Goal: Task Accomplishment & Management: Use online tool/utility

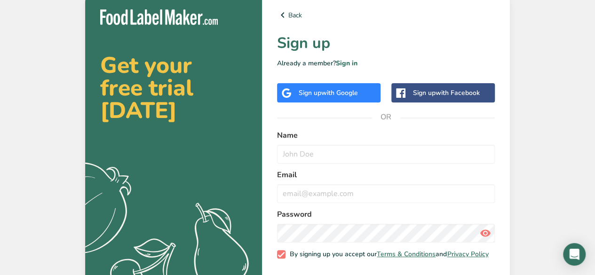
click at [334, 93] on span "with Google" at bounding box center [339, 92] width 37 height 9
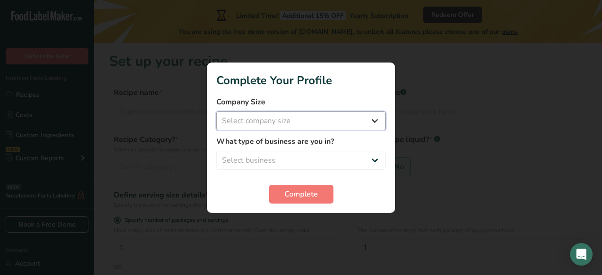
click at [369, 121] on select "Select company size Fewer than 10 Employees 10 to 50 Employees 51 to 500 Employ…" at bounding box center [300, 120] width 169 height 19
select select "2"
click at [216, 111] on select "Select company size Fewer than 10 Employees 10 to 50 Employees 51 to 500 Employ…" at bounding box center [300, 120] width 169 height 19
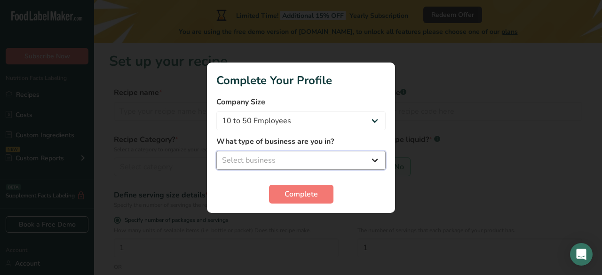
click at [337, 156] on select "Select business Packaged Food Manufacturer Restaurant & Cafe Bakery Meal Plans …" at bounding box center [300, 160] width 169 height 19
select select "4"
click at [216, 151] on select "Select business Packaged Food Manufacturer Restaurant & Cafe Bakery Meal Plans …" at bounding box center [300, 160] width 169 height 19
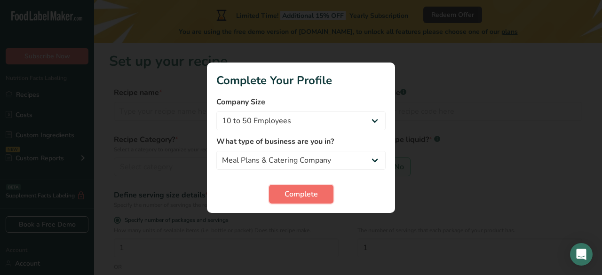
click at [310, 192] on span "Complete" at bounding box center [300, 193] width 33 height 11
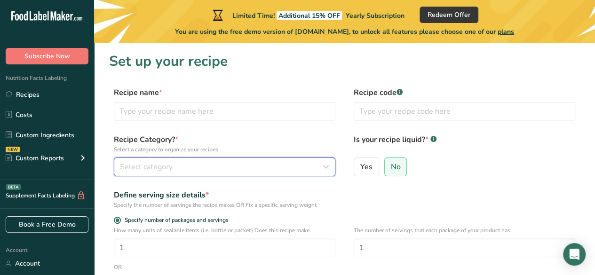
click at [238, 168] on div "Select category" at bounding box center [222, 166] width 204 height 11
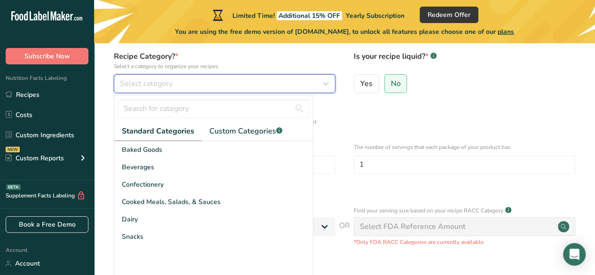
scroll to position [91, 0]
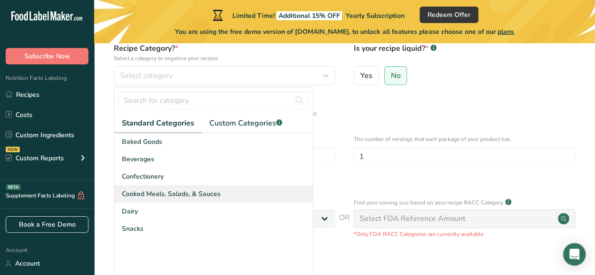
click at [152, 195] on span "Cooked Meals, Salads, & Sauces" at bounding box center [171, 194] width 99 height 10
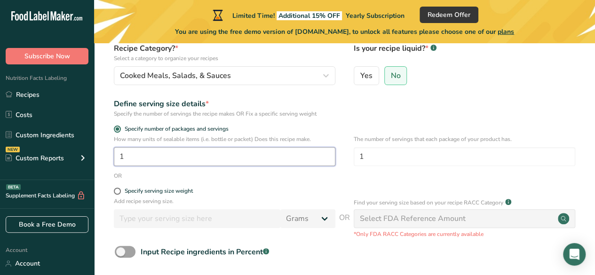
click at [288, 161] on input "1" at bounding box center [224, 156] width 221 height 19
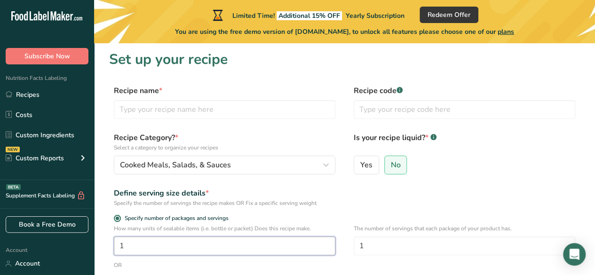
scroll to position [0, 0]
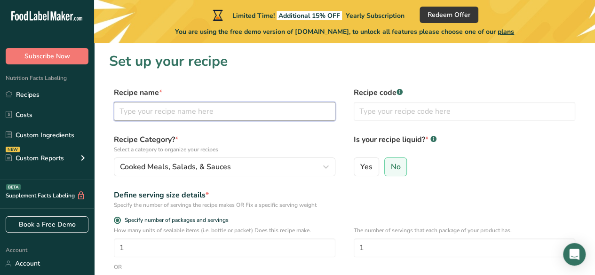
click at [209, 108] on input "text" at bounding box center [224, 111] width 221 height 19
type input "Turkey Sandwich"
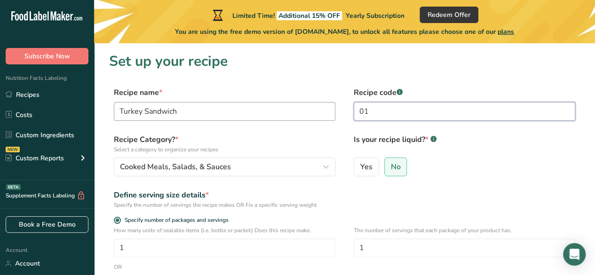
type input "01"
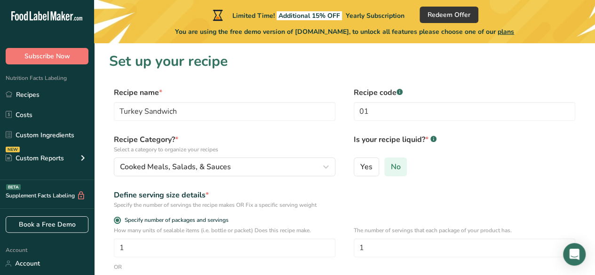
click at [398, 167] on span "No" at bounding box center [396, 166] width 10 height 9
click at [391, 167] on input "No" at bounding box center [387, 167] width 6 height 6
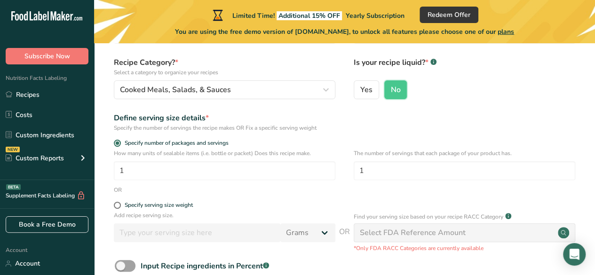
scroll to position [77, 0]
drag, startPoint x: 599, startPoint y: 78, endPoint x: 341, endPoint y: 56, distance: 258.5
click at [341, 56] on form "Recipe name * Turkey Sandwich Recipe code .a-a{fill:#347362;}.b-a{fill:#fff;} 0…" at bounding box center [344, 167] width 470 height 314
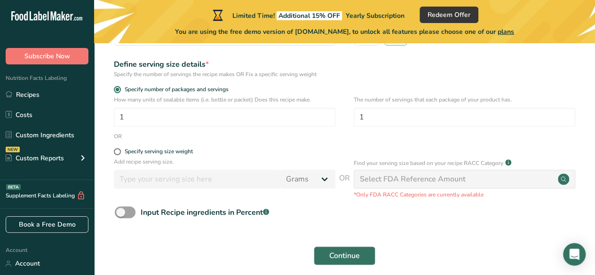
scroll to position [139, 0]
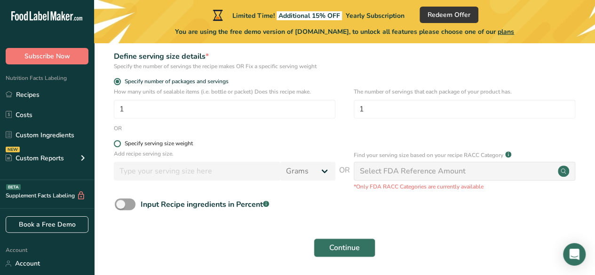
click at [117, 143] on span at bounding box center [117, 143] width 7 height 7
click at [117, 143] on input "Specify serving size weight" at bounding box center [117, 144] width 6 height 6
radio input "true"
radio input "false"
click at [117, 143] on span at bounding box center [117, 143] width 7 height 7
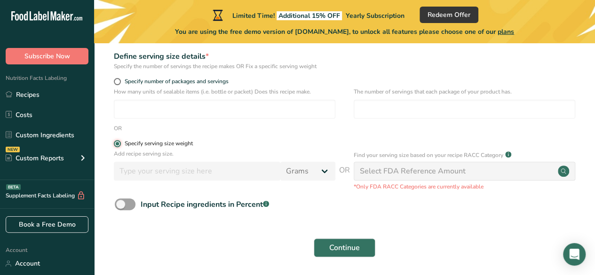
click at [117, 143] on input "Specify serving size weight" at bounding box center [117, 144] width 6 height 6
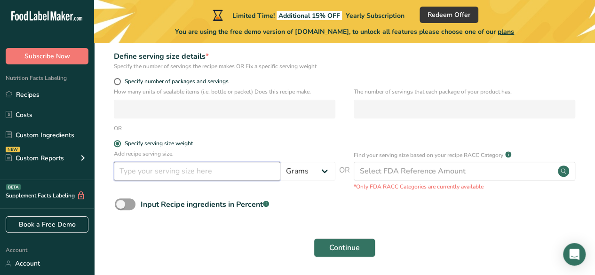
click at [142, 174] on input "number" at bounding box center [197, 171] width 166 height 19
type input "200"
drag, startPoint x: 598, startPoint y: 135, endPoint x: 299, endPoint y: 133, distance: 298.9
click at [299, 133] on form "Recipe name * Turkey Sandwich Recipe code .a-a{fill:#347362;}.b-a{fill:#fff;} 0…" at bounding box center [344, 105] width 470 height 314
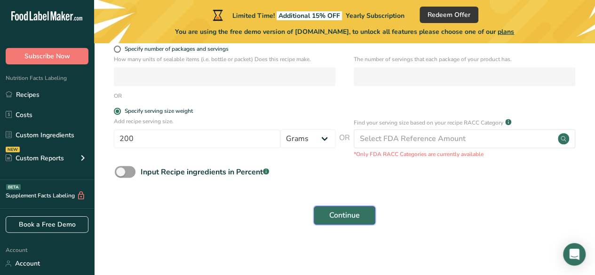
click at [335, 214] on span "Continue" at bounding box center [344, 215] width 31 height 11
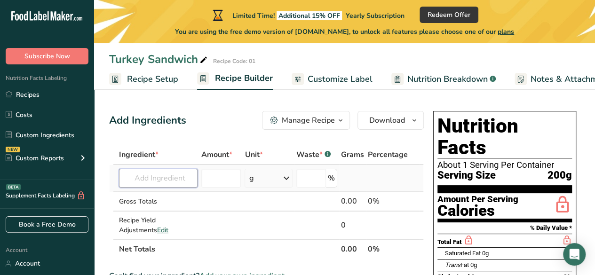
click at [144, 175] on input "text" at bounding box center [158, 178] width 78 height 19
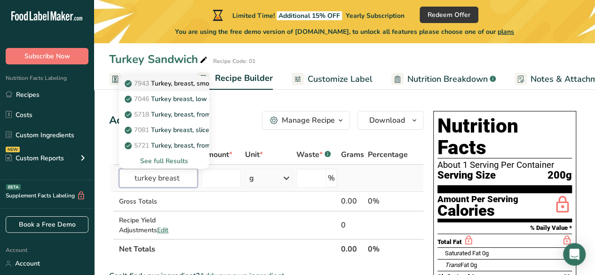
type input "turkey breast"
click at [152, 84] on p "7943 Turkey, breast, smoked, lemon pepper flavor, 97% fat-free" at bounding box center [226, 83] width 200 height 10
type input "Turkey, breast, smoked, lemon pepper flavor, 97% fat-free"
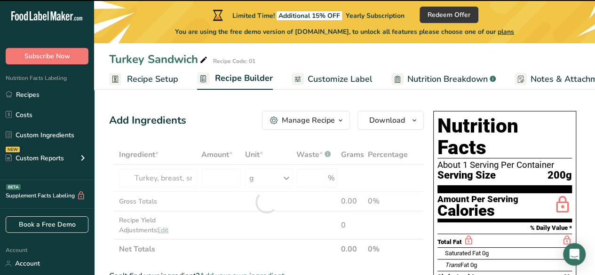
type input "0"
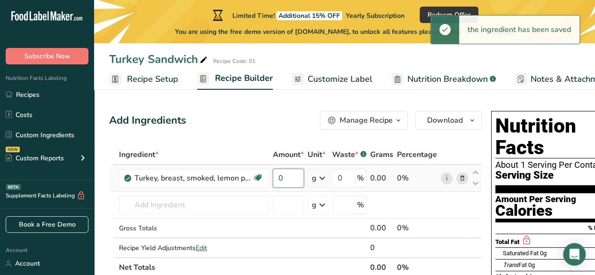
click at [293, 180] on input "0" at bounding box center [288, 178] width 31 height 19
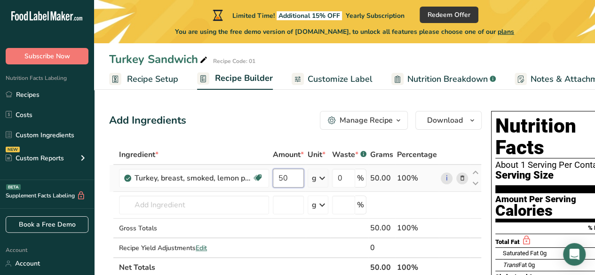
type input "50"
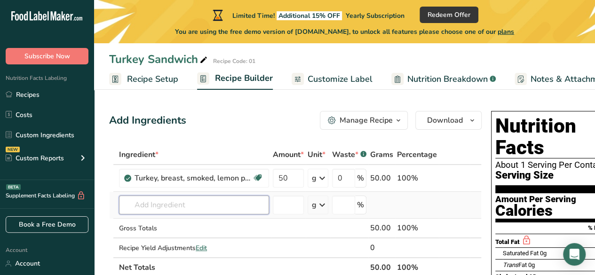
click at [154, 206] on input "text" at bounding box center [194, 205] width 150 height 19
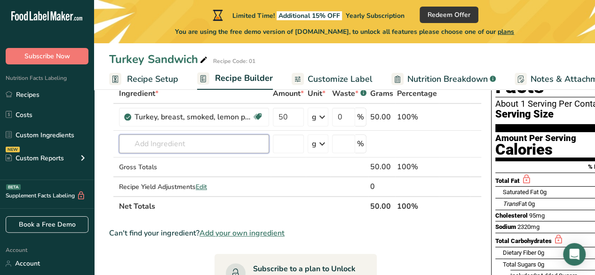
scroll to position [10, 0]
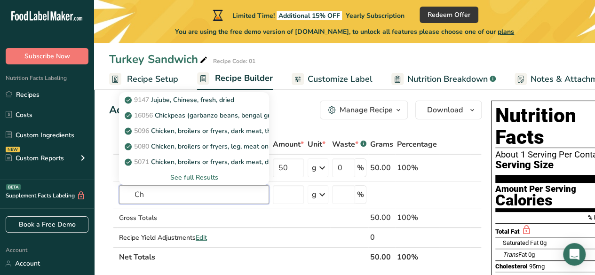
type input "C"
type input "b"
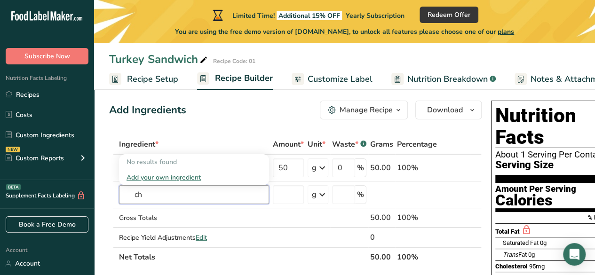
type input "c"
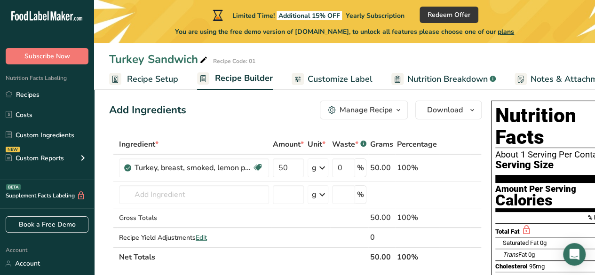
click at [319, 81] on span "Customize Label" at bounding box center [339, 79] width 65 height 13
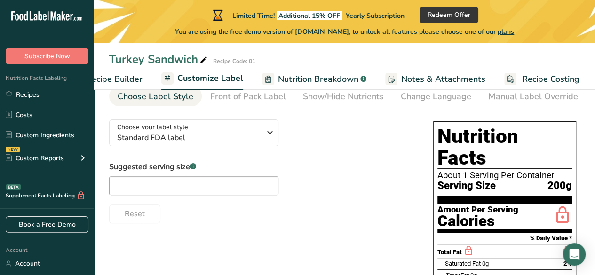
scroll to position [55, 0]
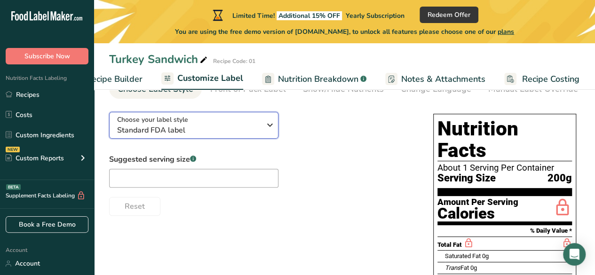
click at [269, 127] on icon "button" at bounding box center [269, 125] width 11 height 17
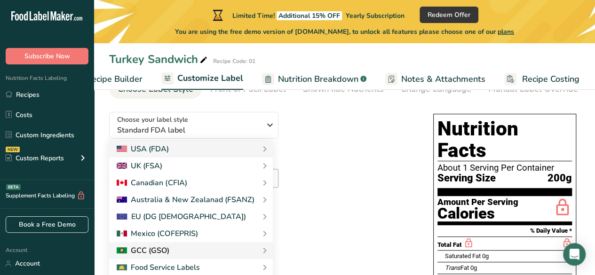
drag, startPoint x: 600, startPoint y: 106, endPoint x: 158, endPoint y: 253, distance: 466.0
click at [158, 253] on div "GCC (GSO)" at bounding box center [143, 250] width 53 height 11
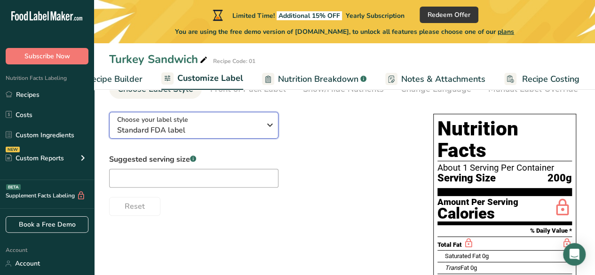
click at [235, 132] on span "Standard FDA label" at bounding box center [188, 130] width 143 height 11
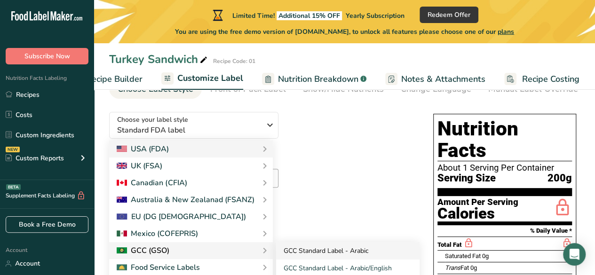
click at [301, 251] on link "GCC Standard Label - Arabic" at bounding box center [347, 250] width 143 height 17
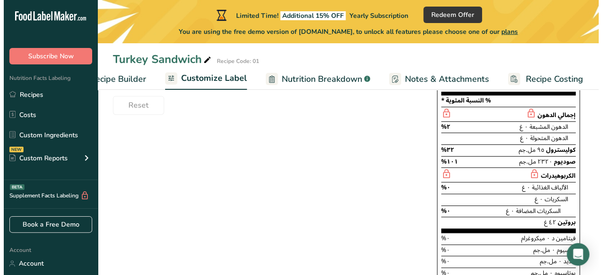
scroll to position [38, 0]
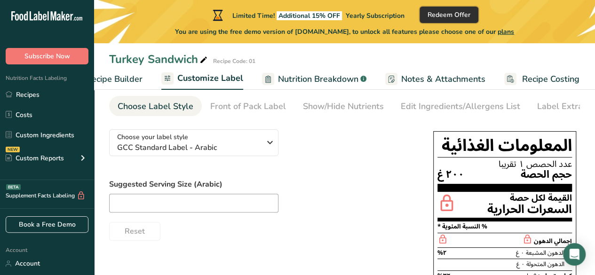
click at [464, 14] on span "Redeem Offer" at bounding box center [448, 15] width 43 height 10
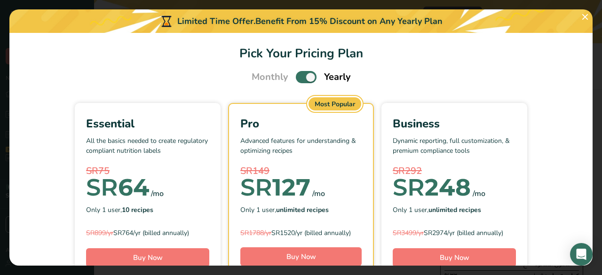
scroll to position [3, 0]
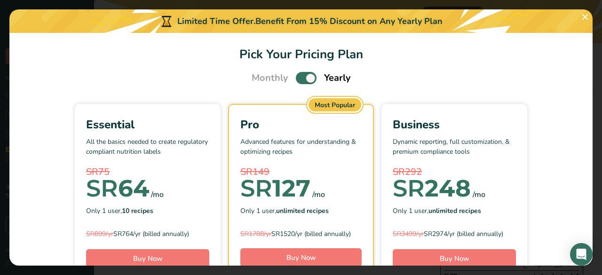
click at [562, 102] on section "Pick Your Pricing Plan Monthly Yearly Essential All the basics needed to create…" at bounding box center [300, 149] width 583 height 233
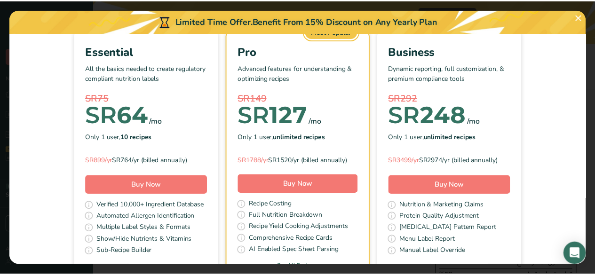
scroll to position [63, 0]
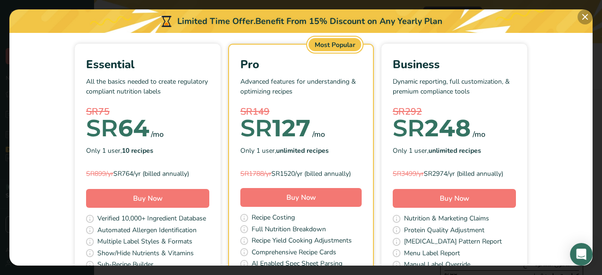
click at [584, 15] on button "Pick Your Pricing Plan Modal" at bounding box center [584, 16] width 15 height 15
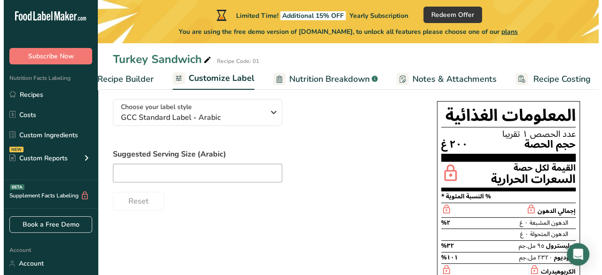
scroll to position [68, 0]
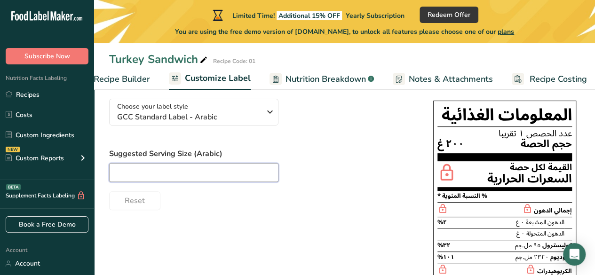
click at [168, 172] on input "text" at bounding box center [193, 172] width 169 height 19
click at [130, 77] on span "Recipe Builder" at bounding box center [122, 79] width 56 height 13
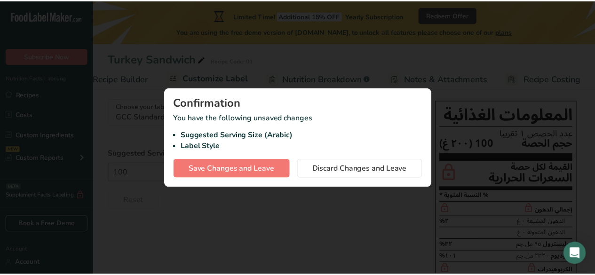
scroll to position [0, 91]
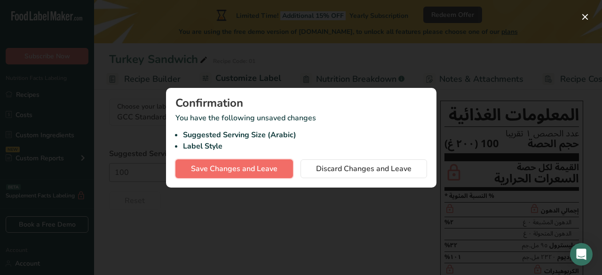
click at [276, 170] on span "Save Changes and Leave" at bounding box center [234, 168] width 86 height 11
type input "100"
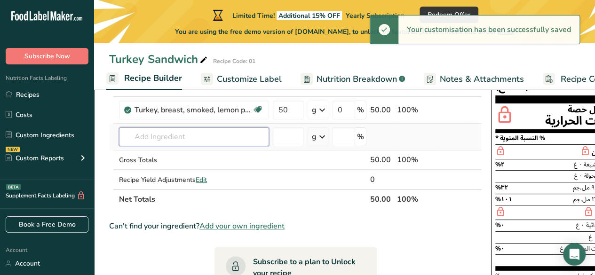
click at [190, 134] on input "text" at bounding box center [194, 136] width 150 height 19
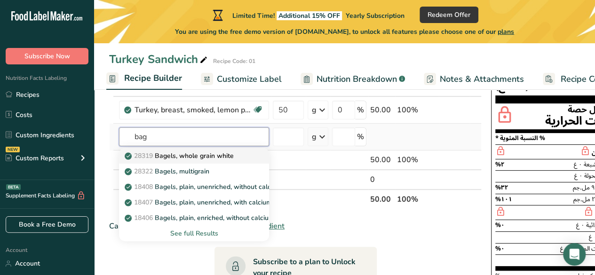
type input "Bagels, whole grain white"
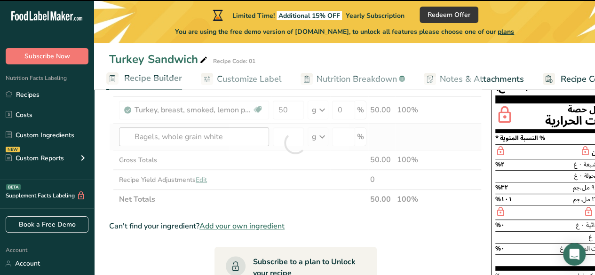
type input "0"
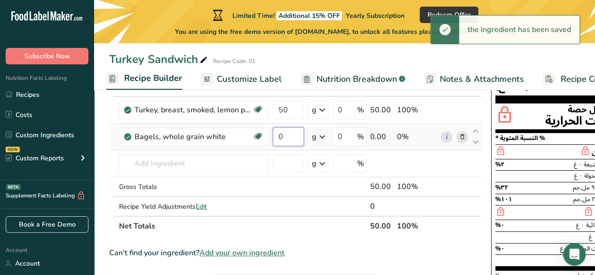
click at [291, 135] on input "0" at bounding box center [288, 136] width 31 height 19
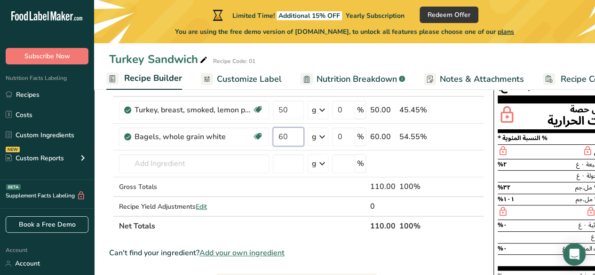
type input "60"
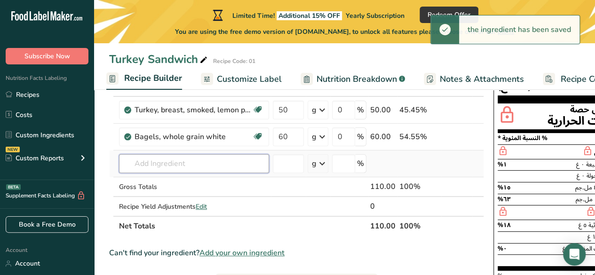
click at [199, 165] on input "text" at bounding box center [194, 163] width 150 height 19
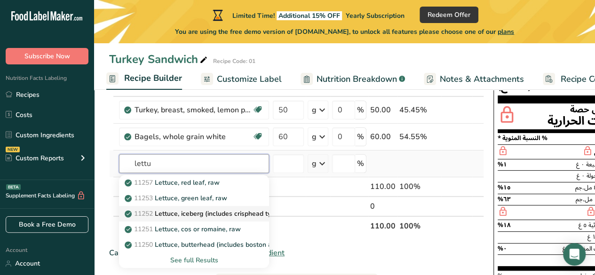
type input "lettu"
click at [191, 212] on p "11252 Lettuce, iceberg (includes crisphead types), raw" at bounding box center [212, 214] width 172 height 10
type input "Lettuce, iceberg (includes crisphead types), raw"
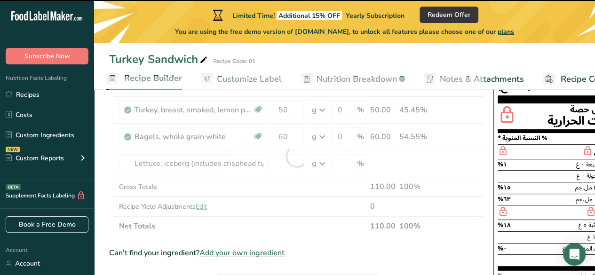
type input "0"
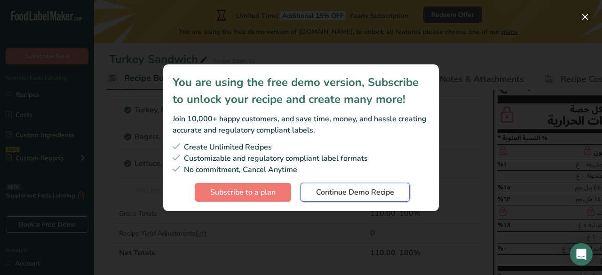
click at [383, 195] on span "Continue Demo Recipe" at bounding box center [355, 192] width 78 height 11
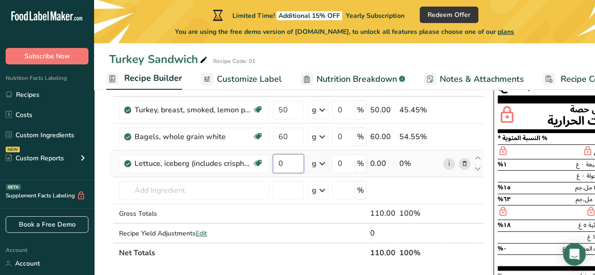
click at [295, 161] on input "0" at bounding box center [288, 163] width 31 height 19
type input "20"
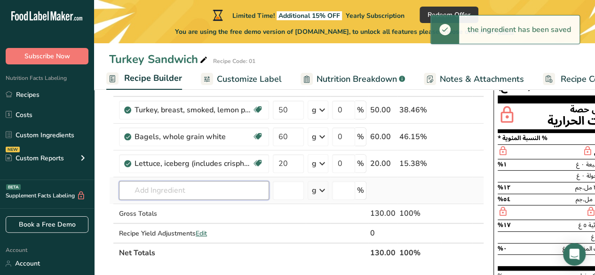
click at [192, 189] on input "text" at bounding box center [194, 190] width 150 height 19
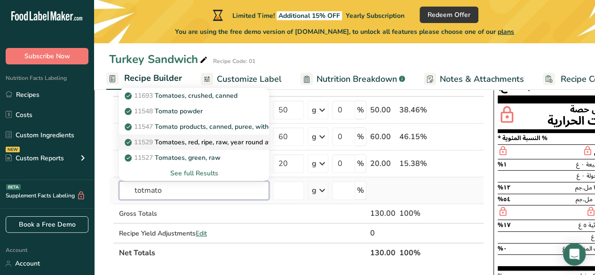
type input "totmato"
click at [219, 143] on p "11529 Tomatoes, red, ripe, raw, year round average" at bounding box center [207, 142] width 163 height 10
type input "Tomatoes, red, ripe, raw, year round average"
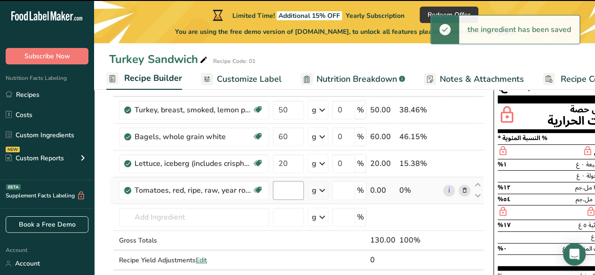
type input "0"
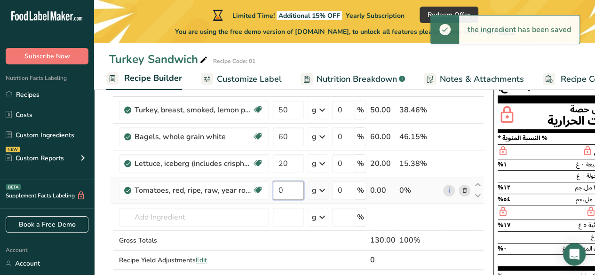
click at [281, 188] on input "0" at bounding box center [288, 190] width 31 height 19
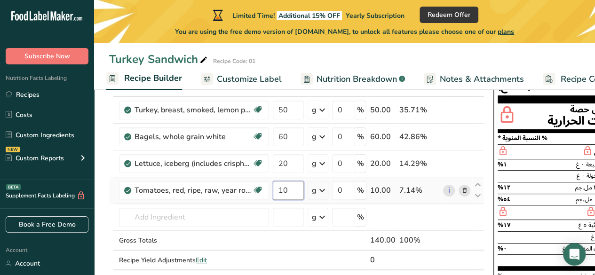
type input "10"
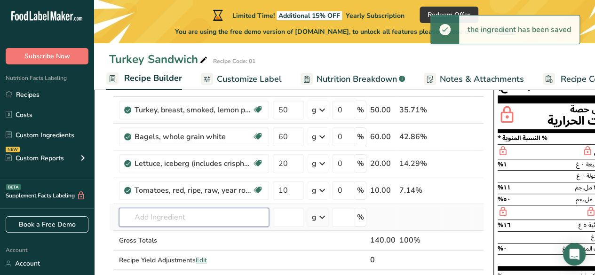
click at [171, 218] on input "text" at bounding box center [194, 217] width 150 height 19
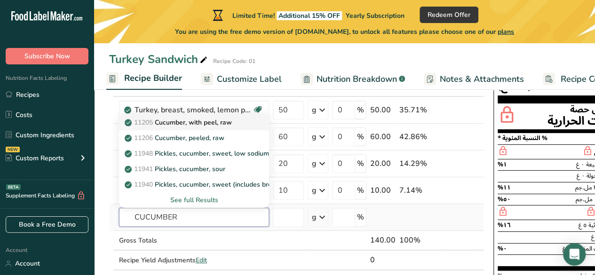
type input "CUCUMBER"
click at [220, 123] on p "11205 Cucumber, with peel, raw" at bounding box center [178, 123] width 105 height 10
type input "Cucumber, with peel, raw"
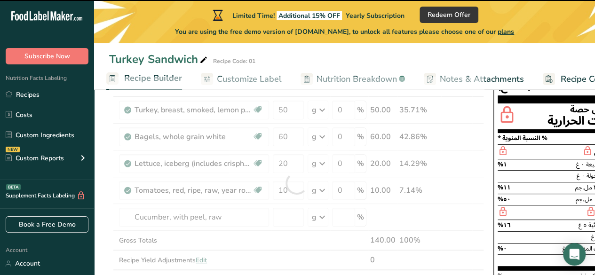
type input "0"
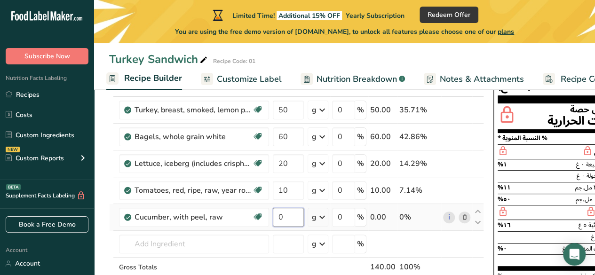
click at [286, 213] on input "0" at bounding box center [288, 217] width 31 height 19
type input "20"
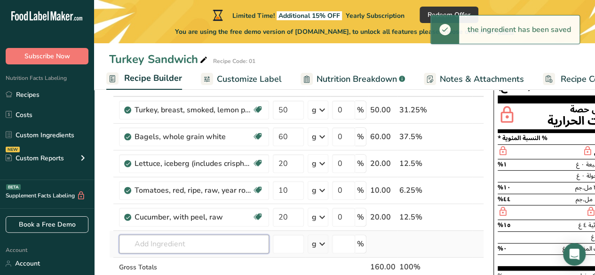
click at [212, 244] on input "text" at bounding box center [194, 244] width 150 height 19
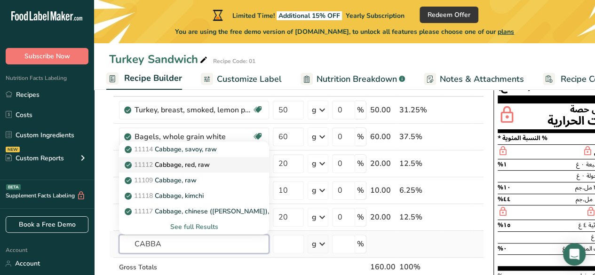
type input "CABBA"
click at [198, 163] on p "11112 Cabbage, red, raw" at bounding box center [167, 165] width 83 height 10
type input "Cabbage, red, raw"
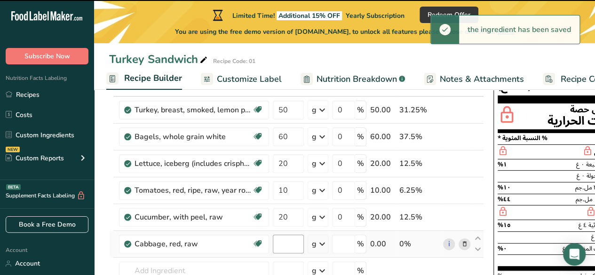
type input "0"
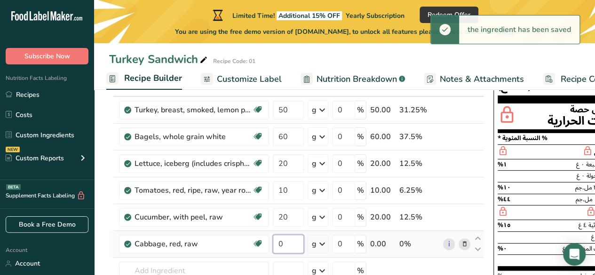
click at [284, 240] on input "0" at bounding box center [288, 244] width 31 height 19
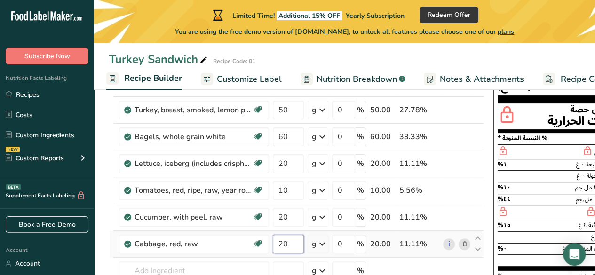
type input "20"
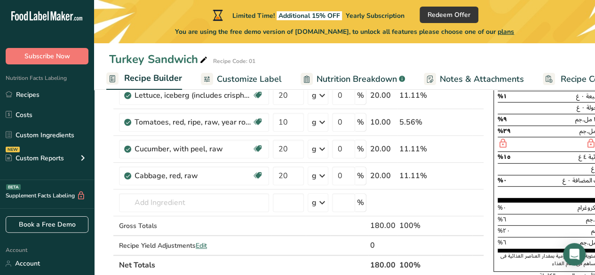
scroll to position [151, 0]
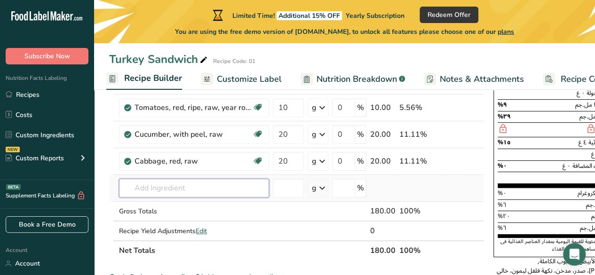
click at [138, 186] on input "text" at bounding box center [194, 188] width 150 height 19
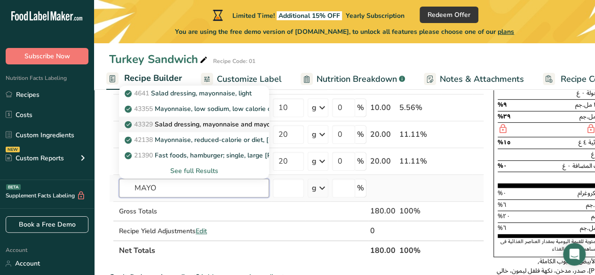
type input "MAYO"
click at [203, 120] on p "43329 Salad dressing, mayonnaise and mayonnaise-type, low calorie" at bounding box center [234, 124] width 216 height 10
type input "Salad dressing, mayonnaise and mayonnaise-type, low calorie"
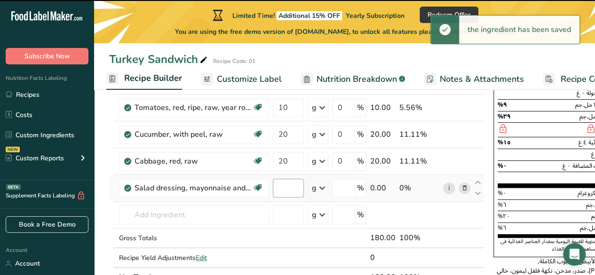
type input "0"
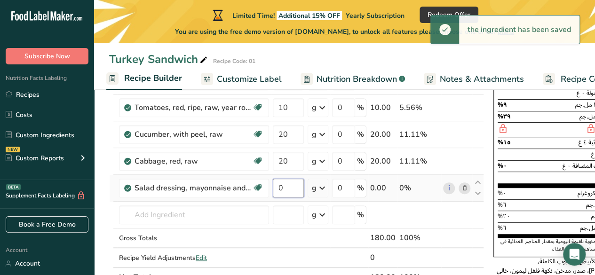
click at [291, 185] on input "0" at bounding box center [288, 188] width 31 height 19
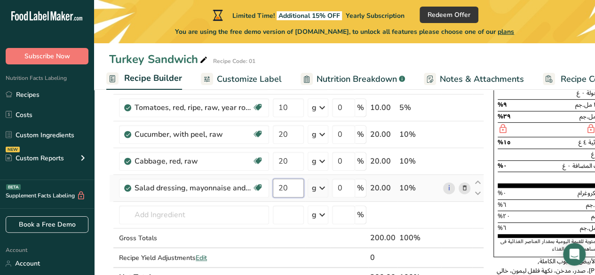
type input "20"
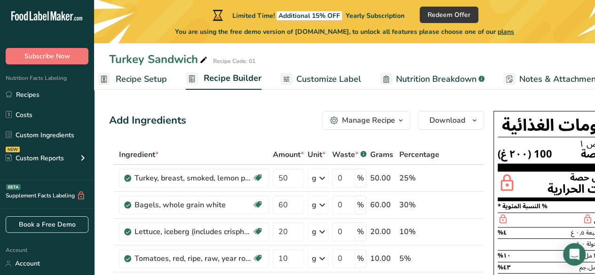
scroll to position [0, 0]
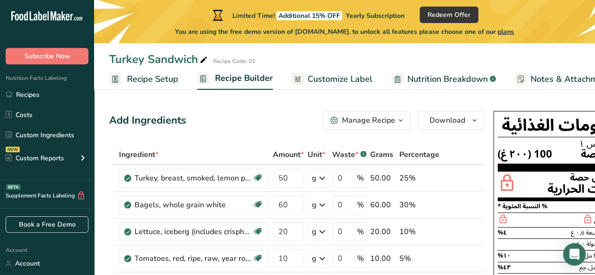
click at [341, 78] on span "Customize Label" at bounding box center [339, 79] width 65 height 13
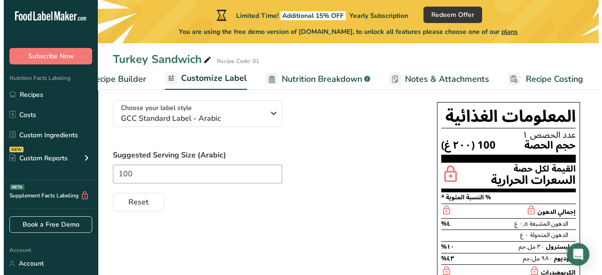
scroll to position [67, 0]
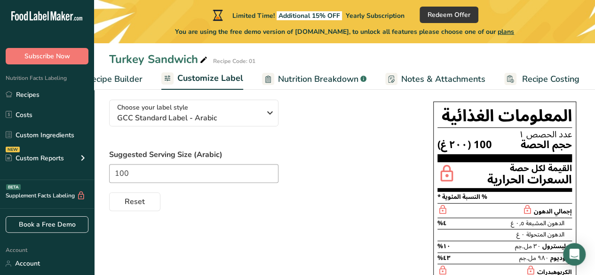
click at [521, 54] on div "Turkey Sandwich Recipe Code: 01" at bounding box center [344, 59] width 501 height 17
click at [439, 16] on span "Redeem Offer" at bounding box center [448, 15] width 43 height 10
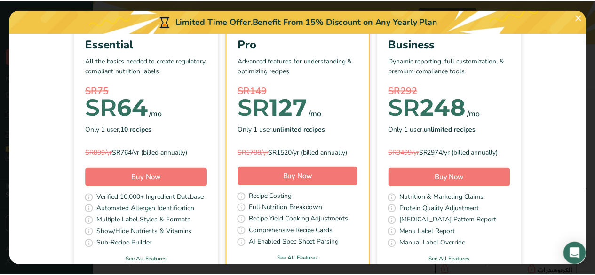
scroll to position [85, 0]
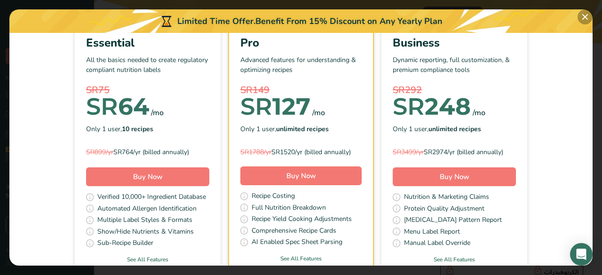
click at [584, 19] on button "Pick Your Pricing Plan Modal" at bounding box center [584, 16] width 15 height 15
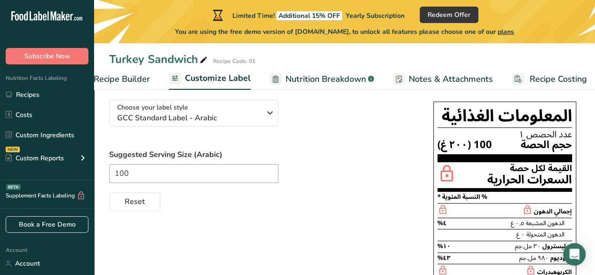
click at [126, 78] on span "Recipe Builder" at bounding box center [122, 79] width 56 height 13
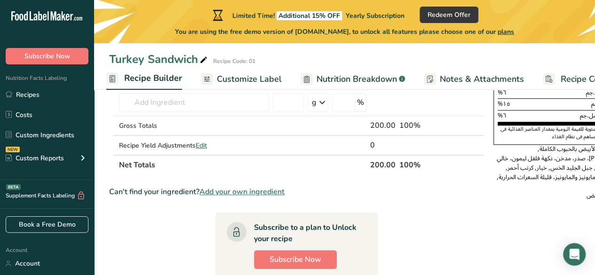
scroll to position [277, 0]
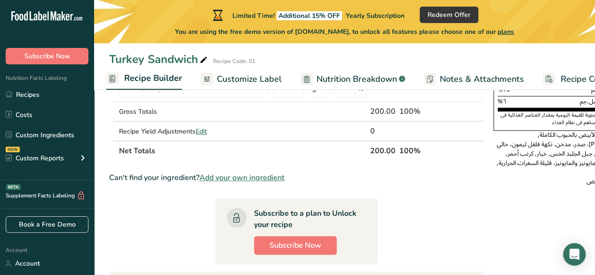
click at [565, 168] on span "الخبز الأبيض بالحبوب الكاملة, [PERSON_NAME]، صدر، مدخن، نكهة فلفل ليمون، خالي م…" at bounding box center [566, 153] width 140 height 50
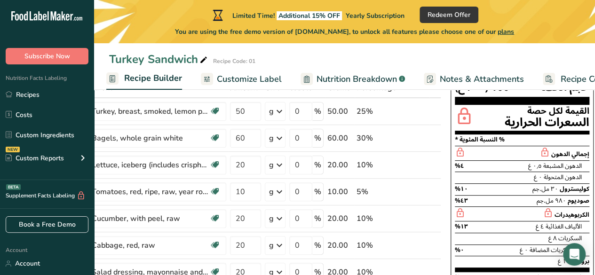
scroll to position [67, 0]
click at [229, 80] on span "Customize Label" at bounding box center [249, 79] width 65 height 13
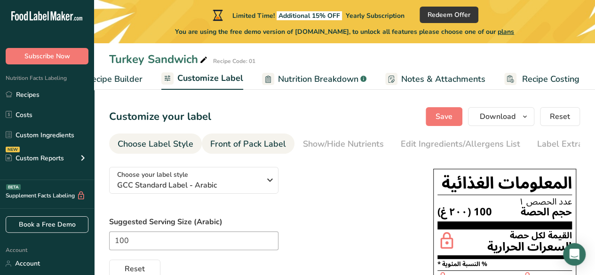
click at [247, 144] on div "Front of Pack Label" at bounding box center [248, 144] width 76 height 13
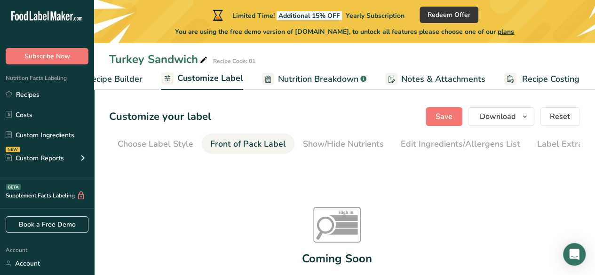
scroll to position [0, 21]
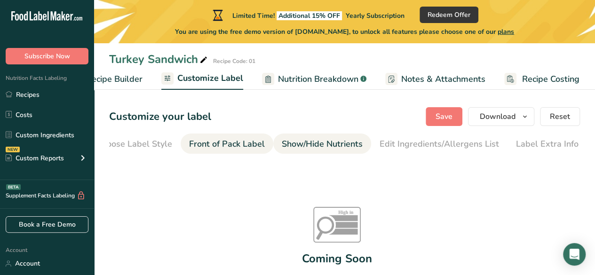
click at [311, 147] on div "Show/Hide Nutrients" at bounding box center [322, 144] width 81 height 13
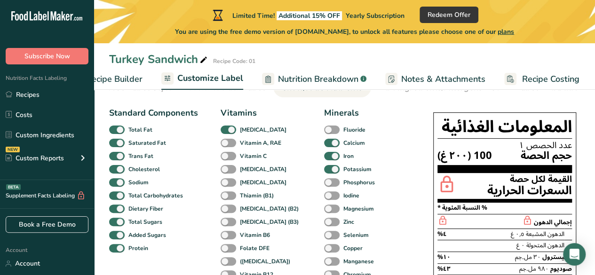
scroll to position [0, 0]
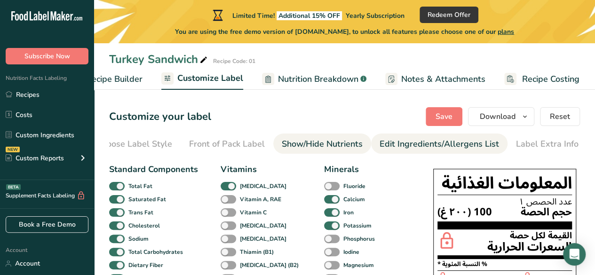
click at [440, 141] on div "Edit Ingredients/Allergens List" at bounding box center [438, 144] width 119 height 13
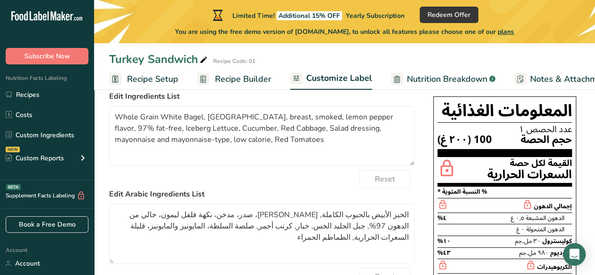
click at [219, 84] on span "Recipe Builder" at bounding box center [243, 79] width 56 height 13
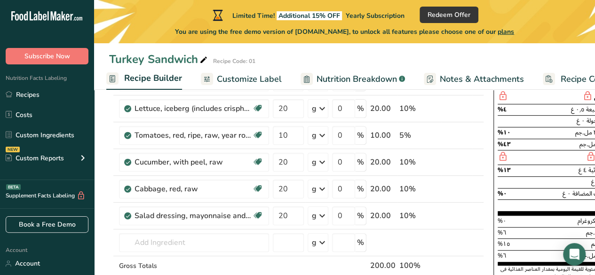
scroll to position [124, 0]
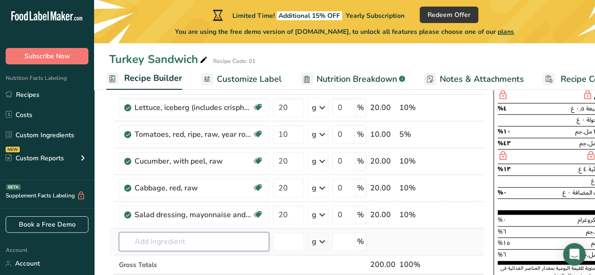
click at [210, 242] on input "text" at bounding box center [194, 241] width 150 height 19
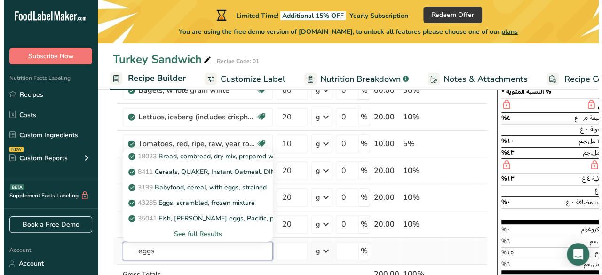
scroll to position [110, 0]
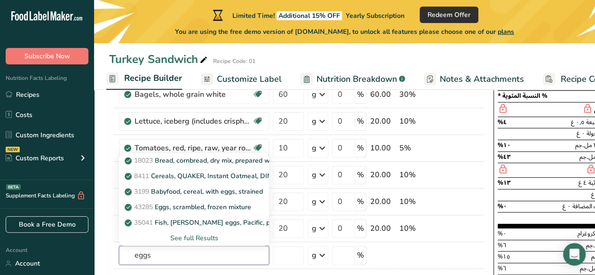
type input "eggs"
click at [449, 13] on span "Redeem Offer" at bounding box center [448, 15] width 43 height 10
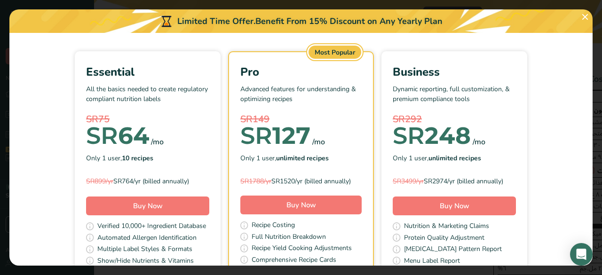
scroll to position [56, 0]
